Goal: Communication & Community: Ask a question

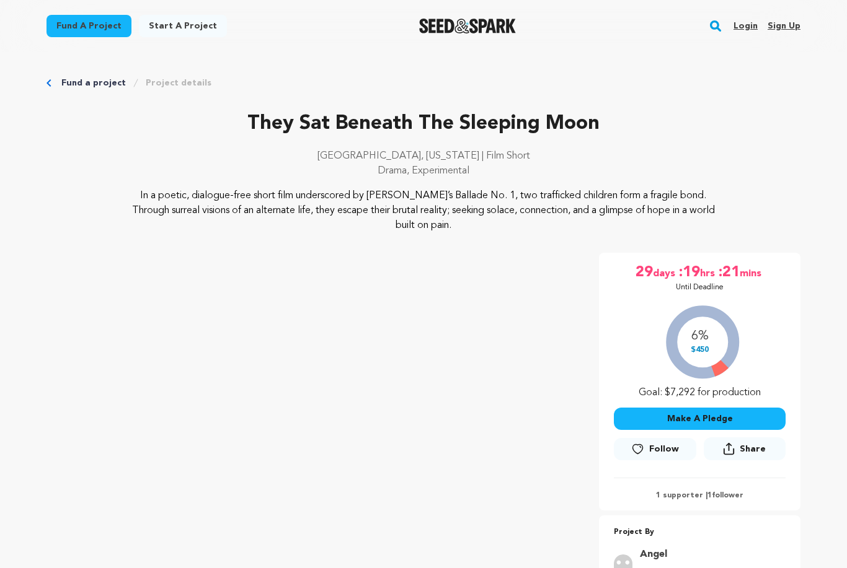
click at [743, 26] on link "Login" at bounding box center [745, 26] width 24 height 20
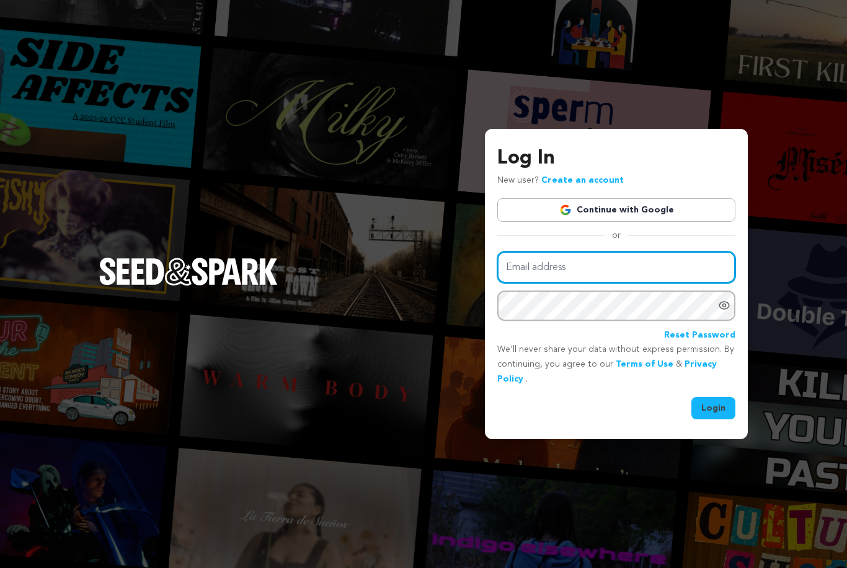
click at [663, 283] on input "Email address" at bounding box center [616, 268] width 238 height 32
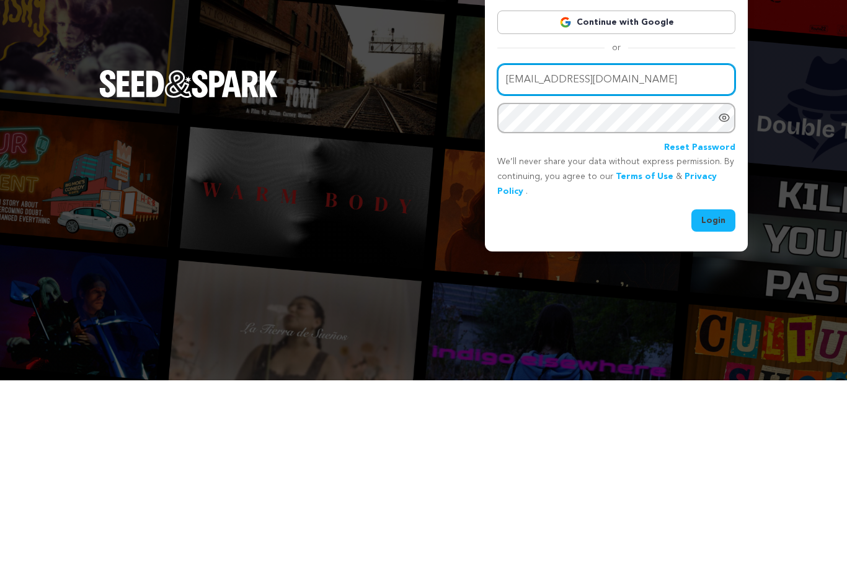
type input "[EMAIL_ADDRESS][DOMAIN_NAME]"
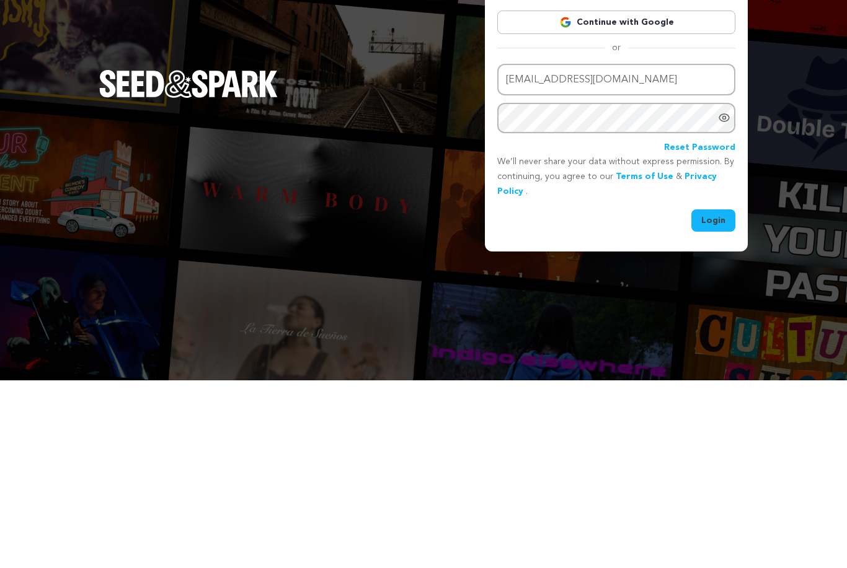
click at [724, 397] on button "Login" at bounding box center [713, 408] width 44 height 22
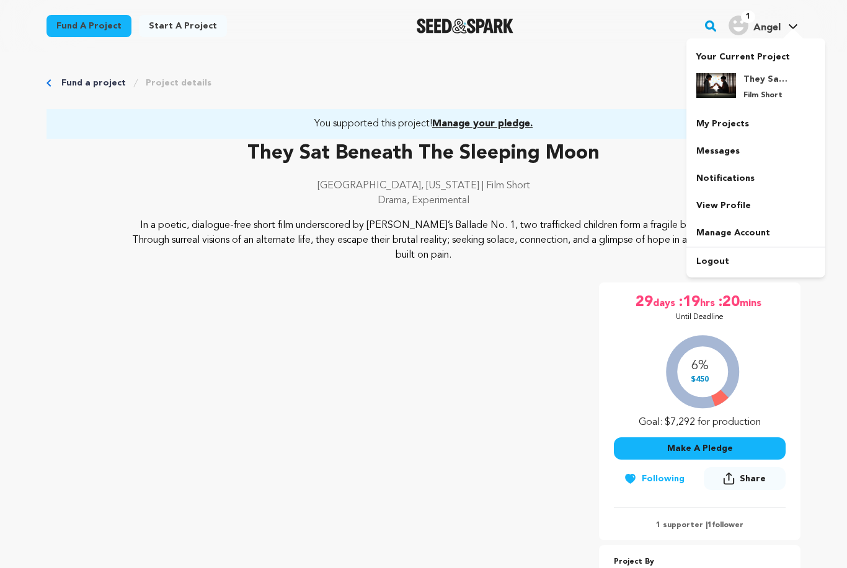
click at [741, 149] on link "Messages" at bounding box center [755, 151] width 139 height 27
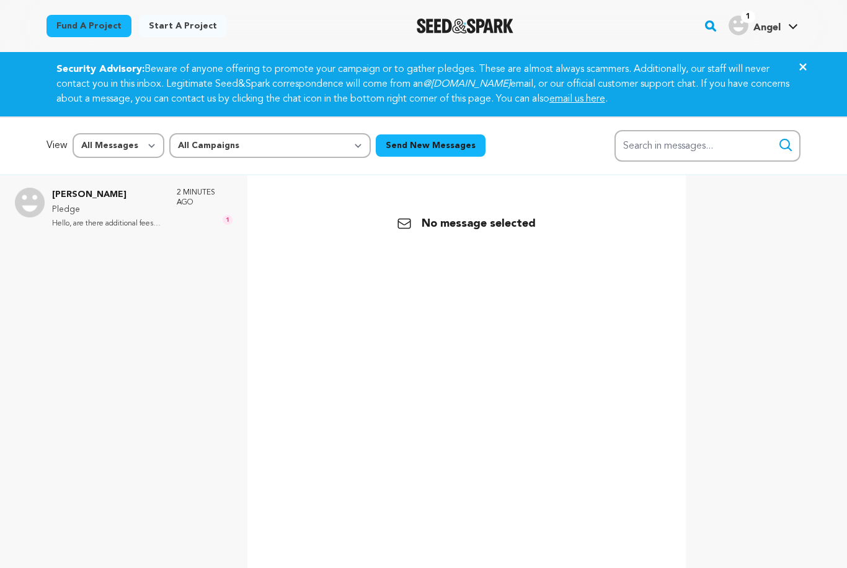
click at [141, 210] on p "Pledge" at bounding box center [108, 210] width 112 height 15
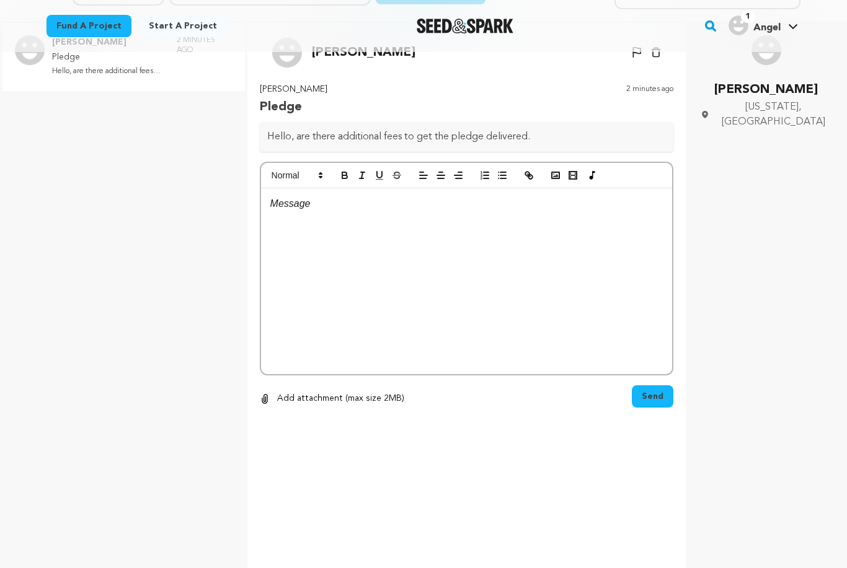
scroll to position [141, 0]
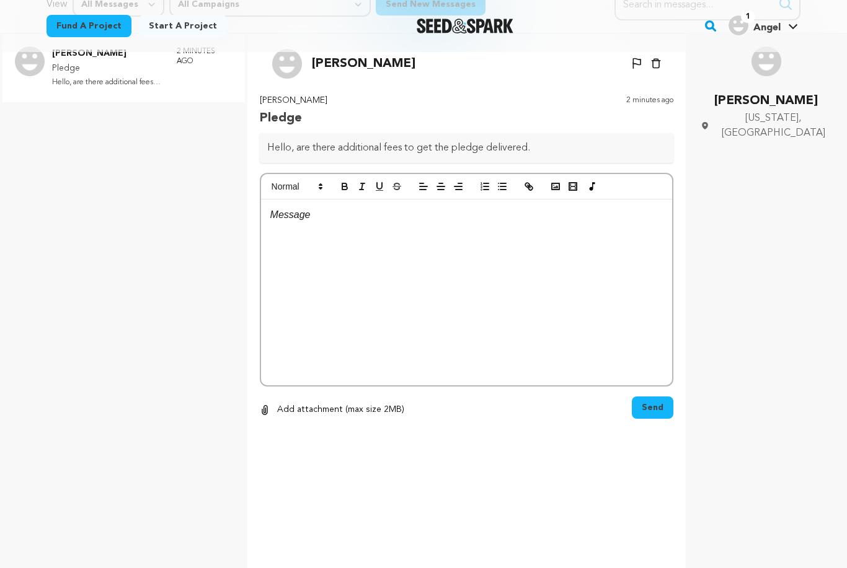
click at [308, 227] on div at bounding box center [466, 293] width 411 height 186
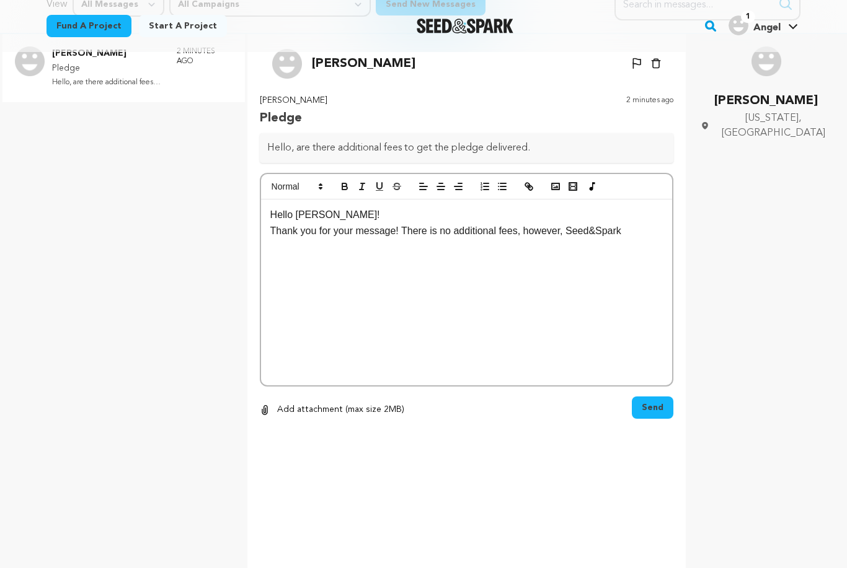
click at [570, 229] on p "Thank you for your message! There is no additional fees, however, Seed&Spark" at bounding box center [466, 231] width 392 height 16
click at [331, 246] on p "Thank you for your message! There is no additional fees, however, the website i…" at bounding box center [466, 239] width 392 height 32
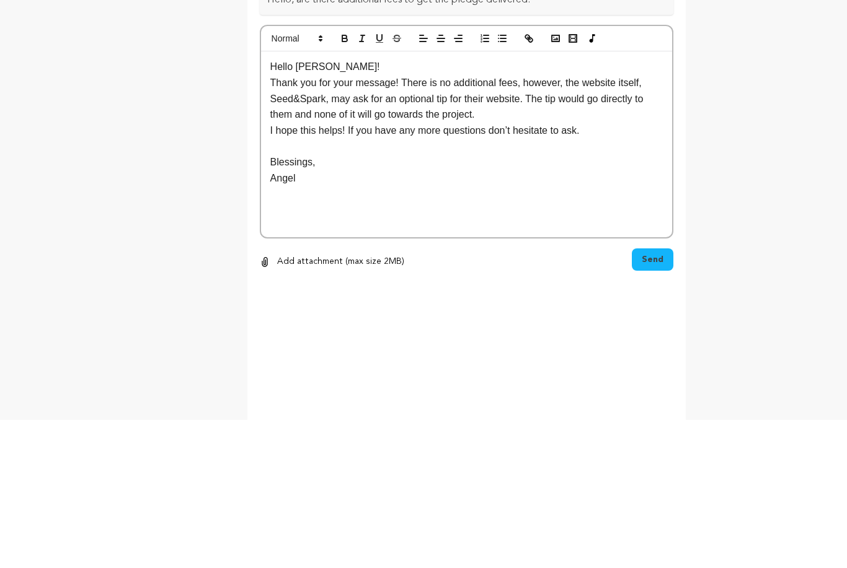
scroll to position [225, 0]
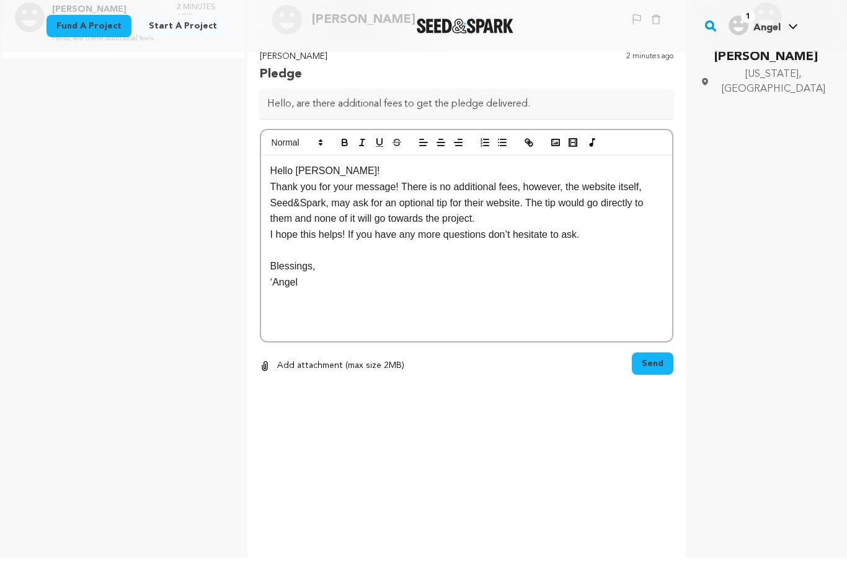
click at [280, 275] on p "‘Angel" at bounding box center [466, 283] width 392 height 16
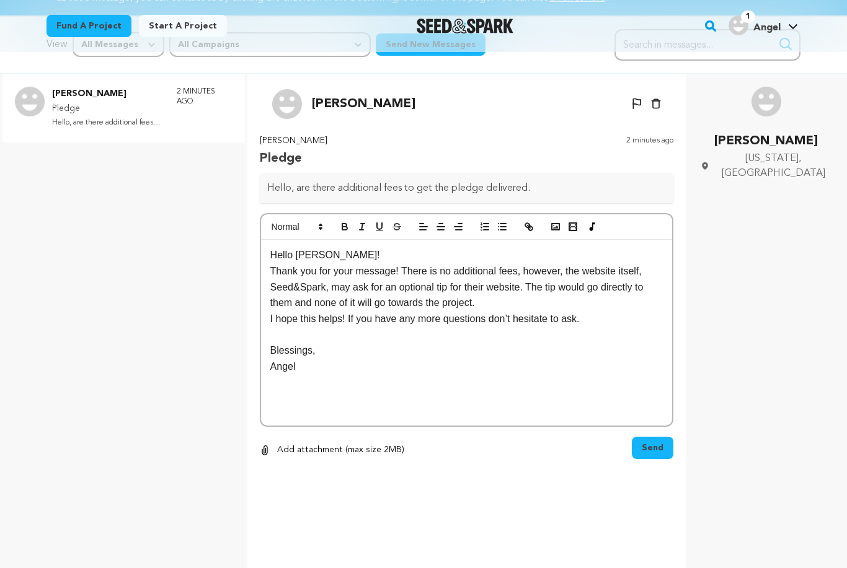
scroll to position [100, 0]
click at [655, 425] on div "Hello Yvette! Thank you for your message! There is no additional fees, however,…" at bounding box center [466, 334] width 411 height 186
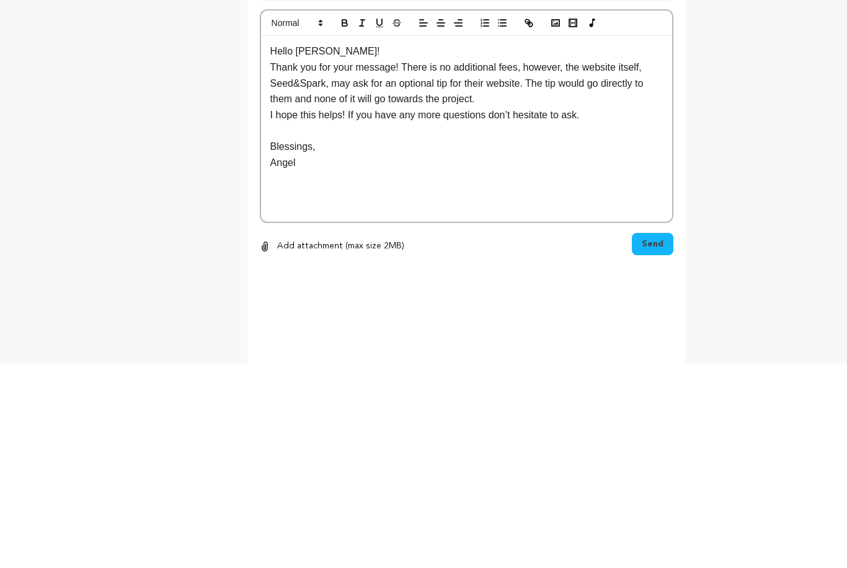
click at [663, 443] on span "Send" at bounding box center [653, 449] width 22 height 12
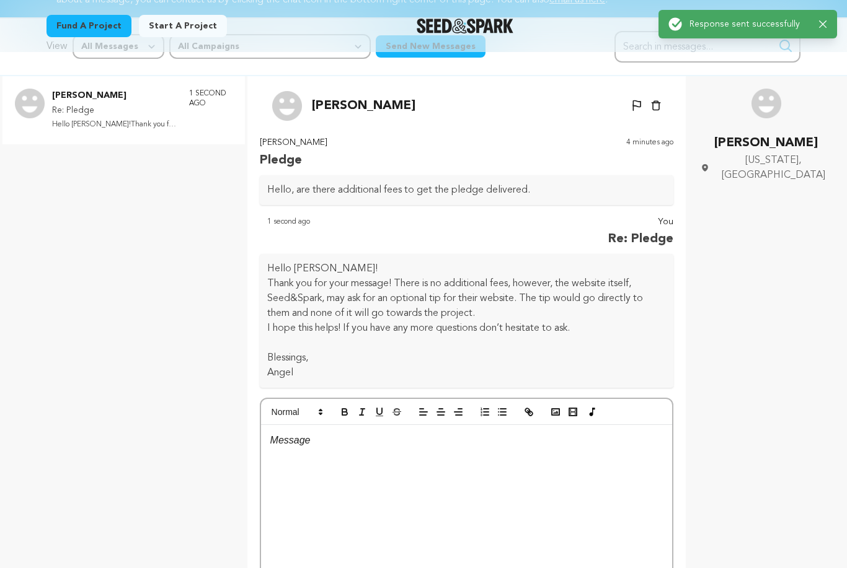
scroll to position [97, 0]
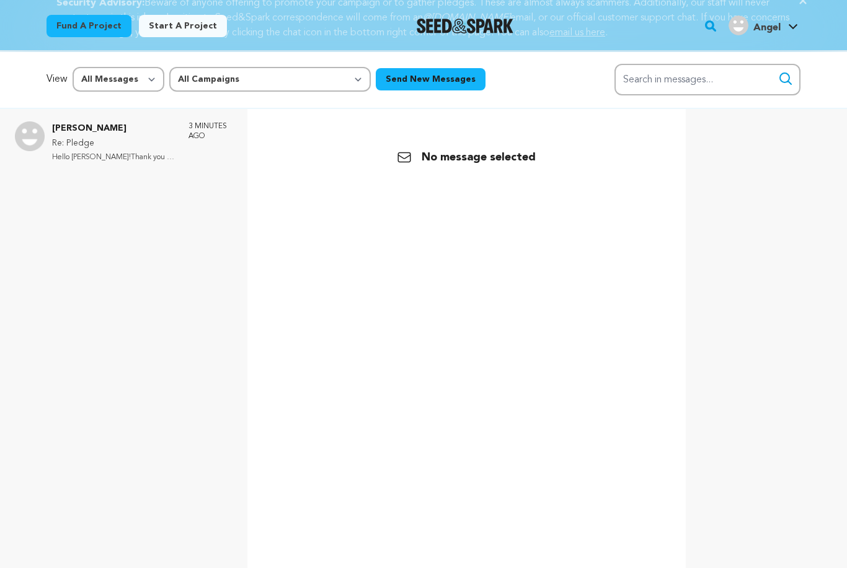
scroll to position [66, 0]
click at [151, 152] on p "Hello [PERSON_NAME]!Thank you for your mes..." at bounding box center [114, 158] width 124 height 14
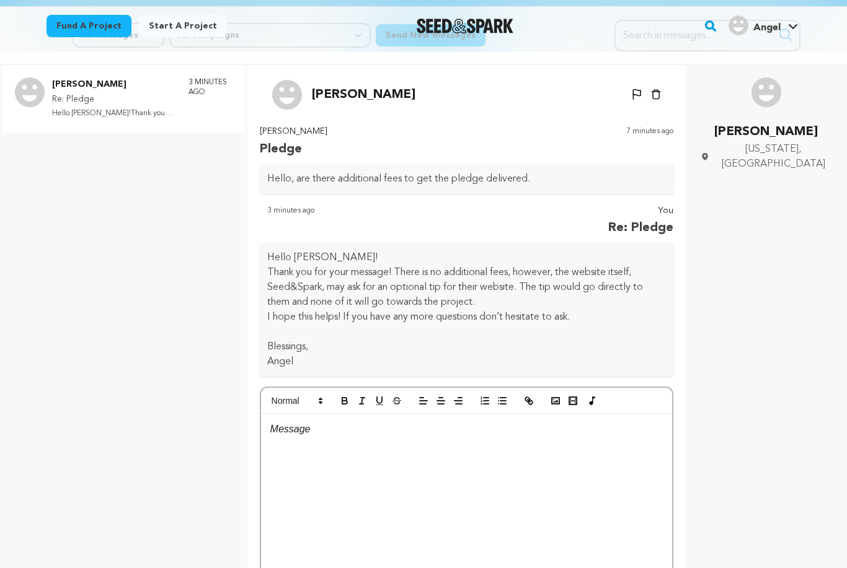
scroll to position [0, 0]
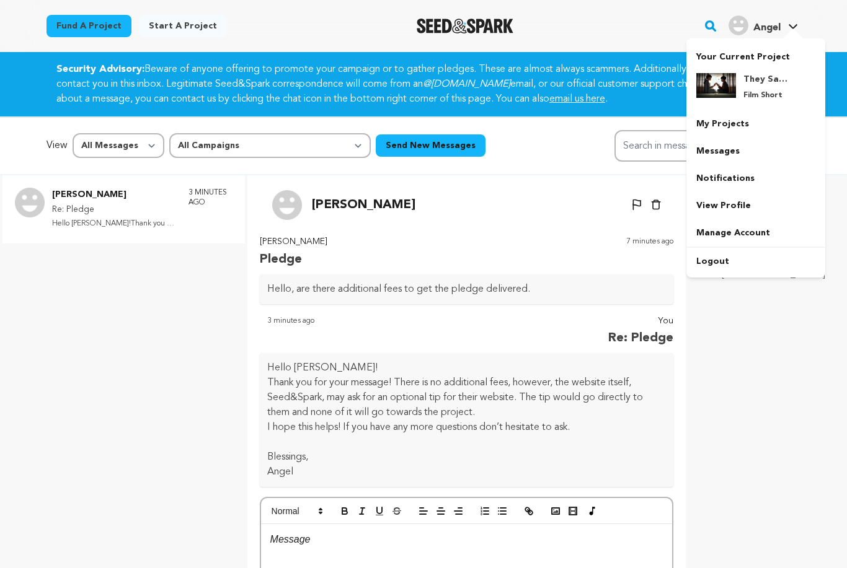
click at [739, 123] on link "My Projects" at bounding box center [755, 123] width 139 height 27
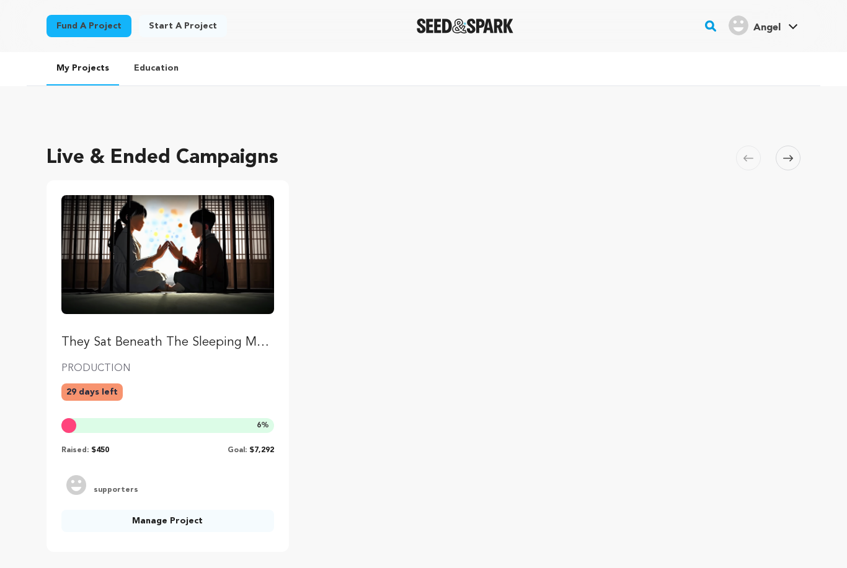
click at [507, 21] on img "Seed&Spark Homepage" at bounding box center [465, 26] width 97 height 15
click at [495, 32] on img "Seed&Spark Homepage" at bounding box center [465, 26] width 97 height 15
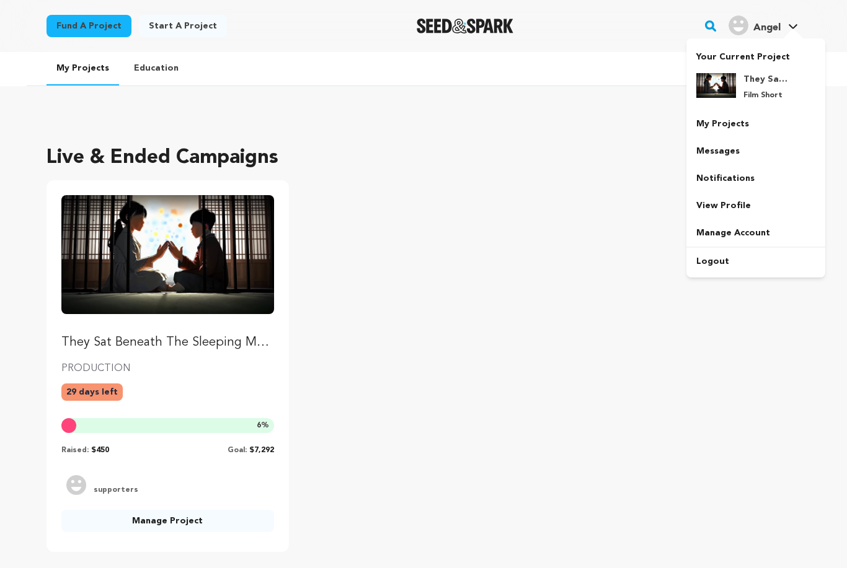
click at [733, 151] on link "Messages" at bounding box center [755, 151] width 139 height 27
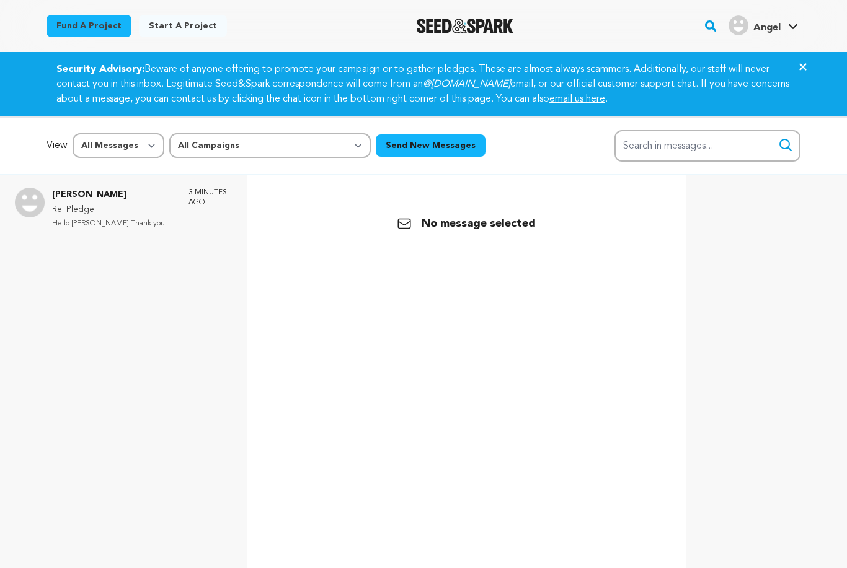
click at [161, 228] on p "Hello [PERSON_NAME]!Thank you for your mes..." at bounding box center [114, 224] width 124 height 14
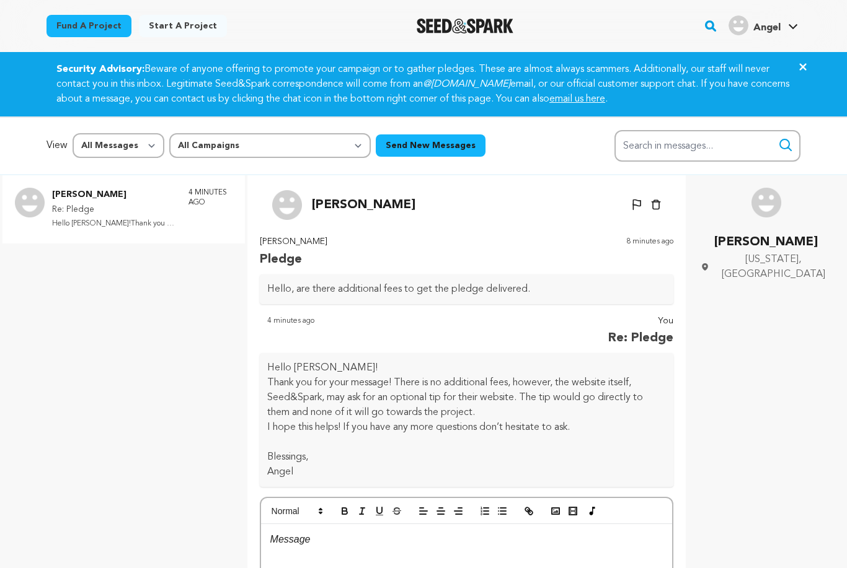
click at [797, 66] on icon "Close" at bounding box center [802, 67] width 15 height 15
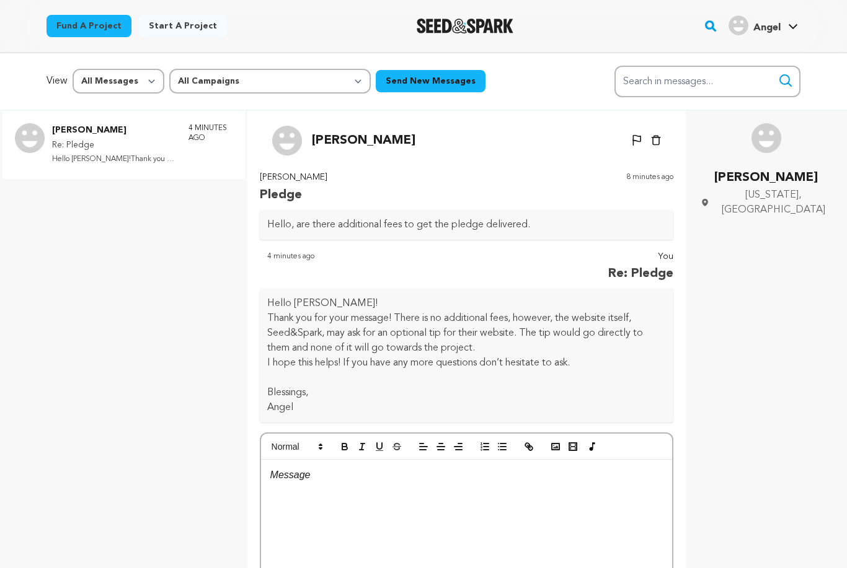
click at [461, 29] on img "Seed&Spark Homepage" at bounding box center [465, 26] width 97 height 15
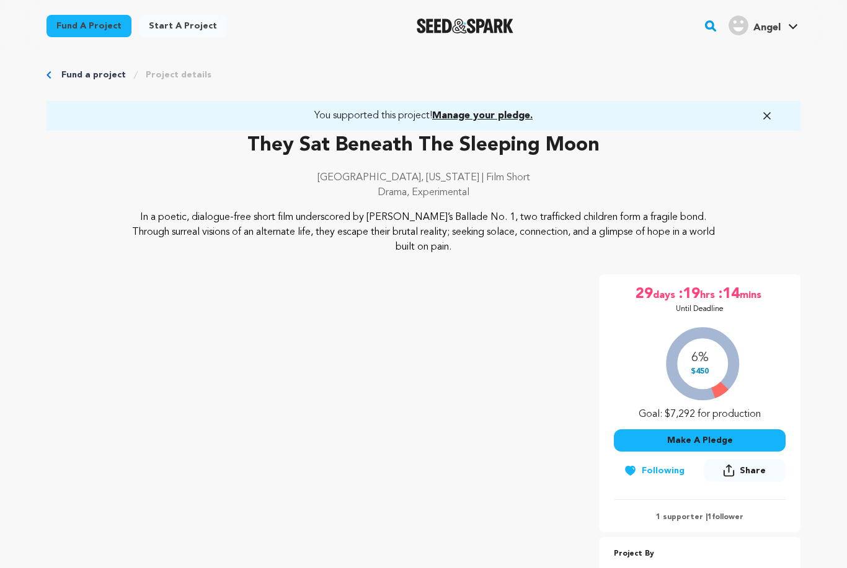
scroll to position [8, 0]
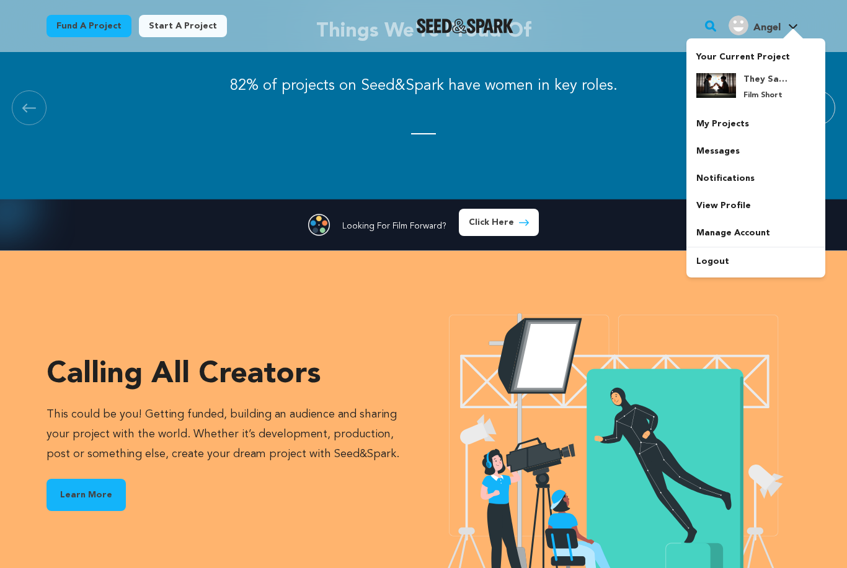
scroll to position [1537, 0]
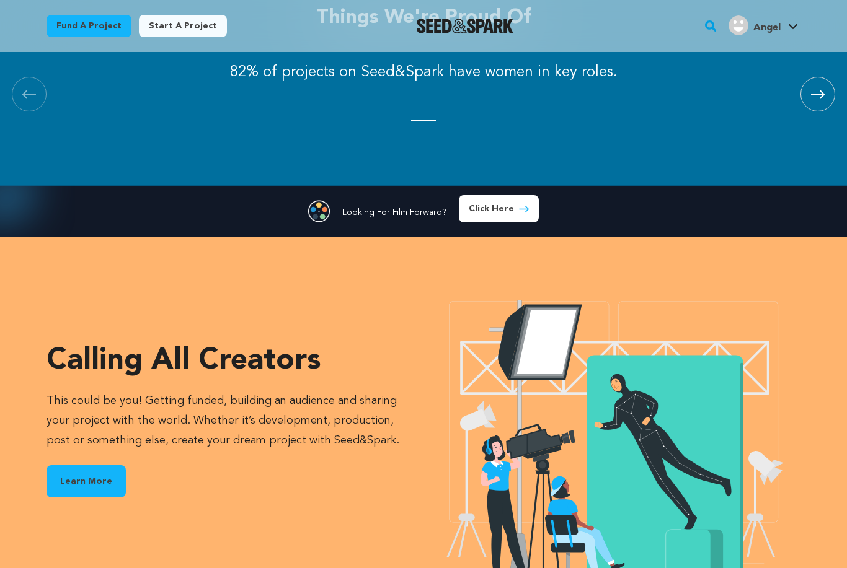
click at [736, 340] on img at bounding box center [609, 440] width 382 height 306
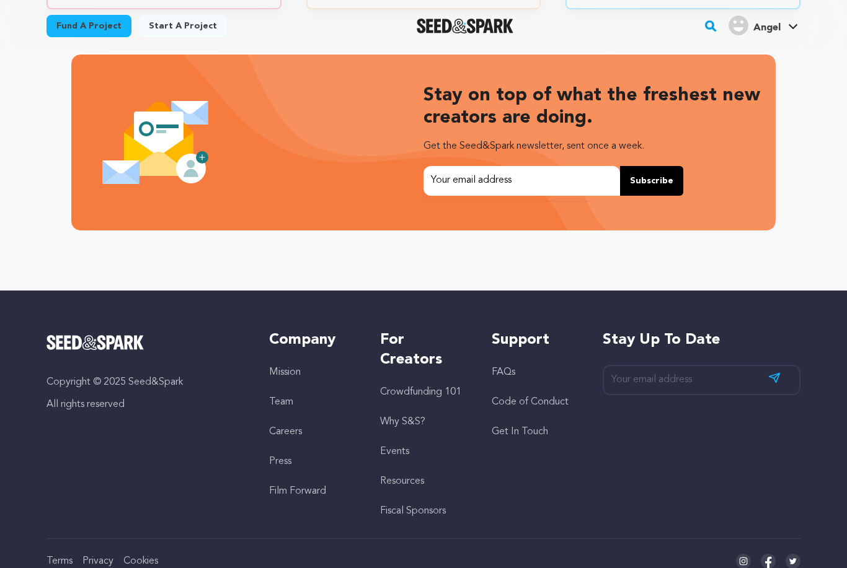
scroll to position [0, 0]
click at [536, 431] on link "Get In Touch" at bounding box center [520, 432] width 56 height 10
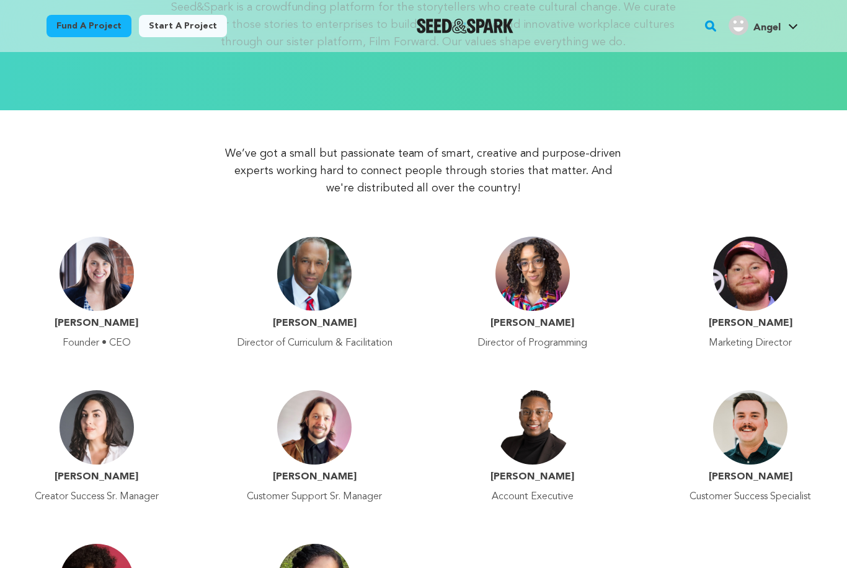
scroll to position [162, 0]
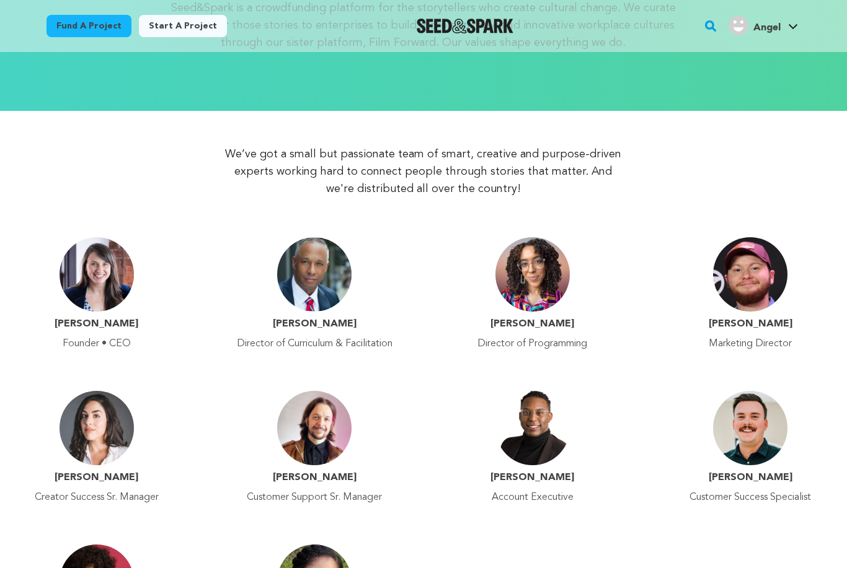
click at [90, 287] on img at bounding box center [97, 274] width 74 height 74
click at [89, 329] on h4 "Emily Best" at bounding box center [97, 324] width 84 height 15
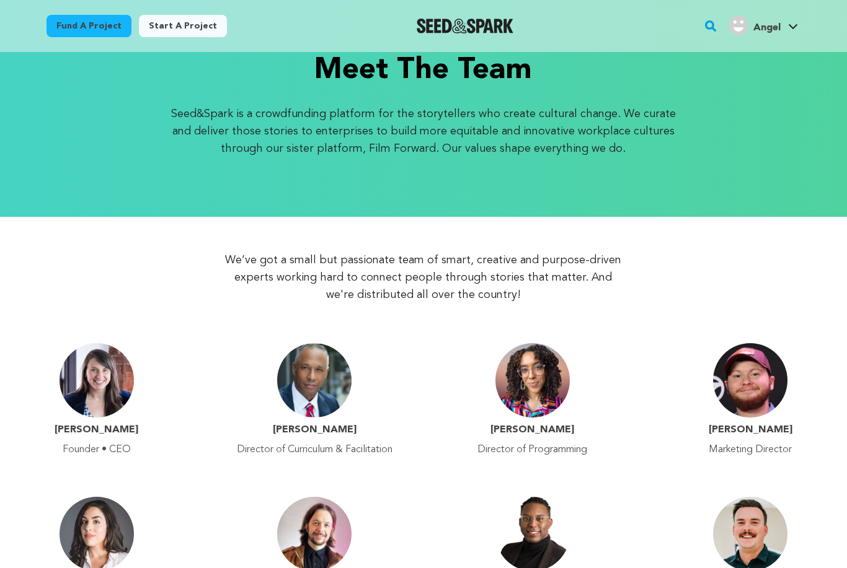
scroll to position [0, 0]
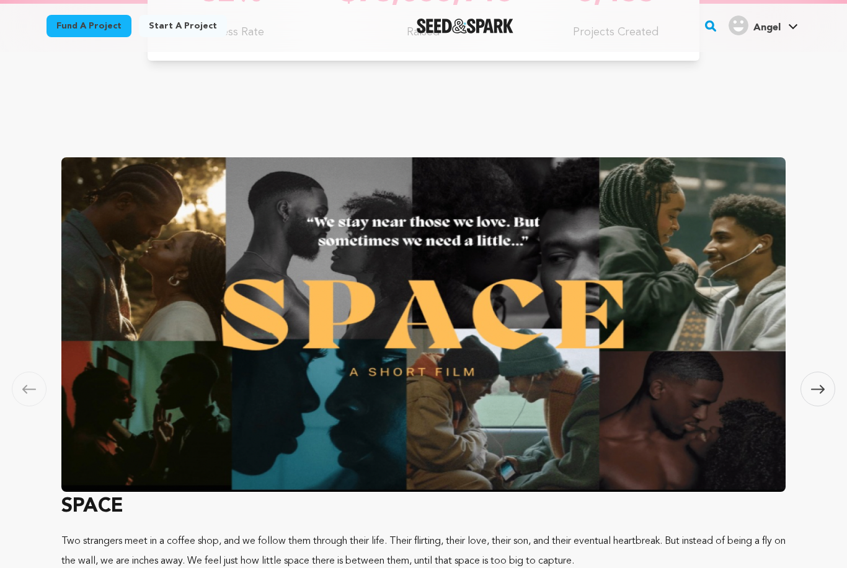
scroll to position [630, 0]
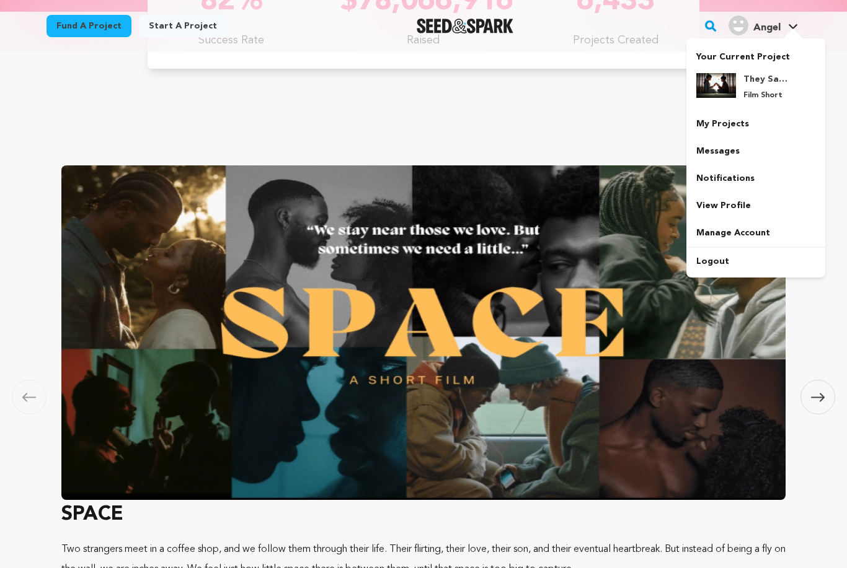
click at [730, 127] on link "My Projects" at bounding box center [755, 123] width 139 height 27
